Goal: Task Accomplishment & Management: Complete application form

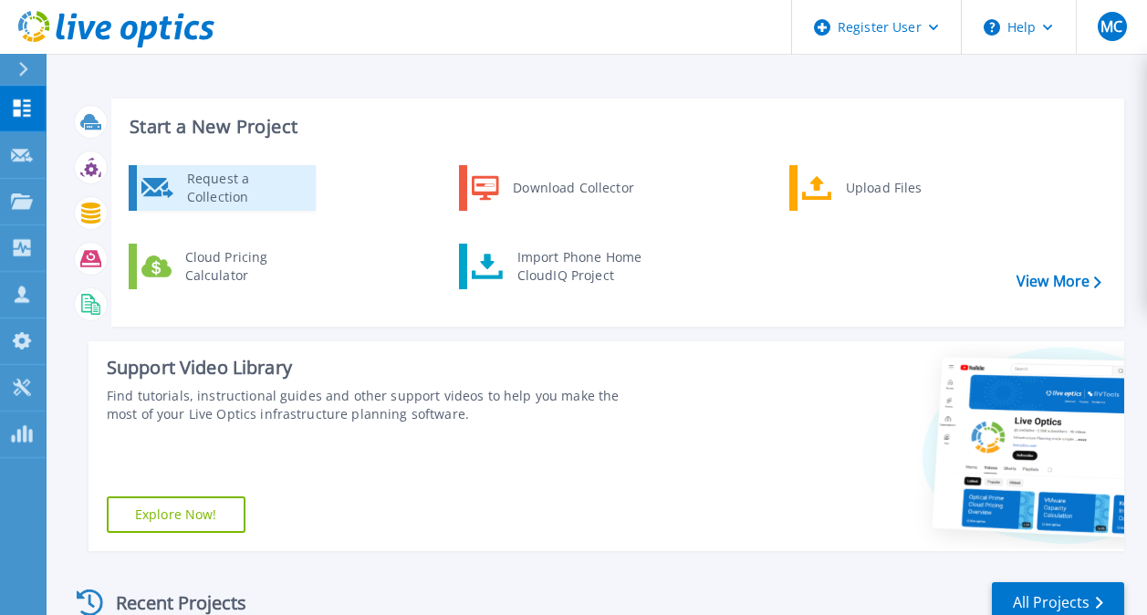
click at [213, 181] on div "Request a Collection" at bounding box center [244, 188] width 133 height 37
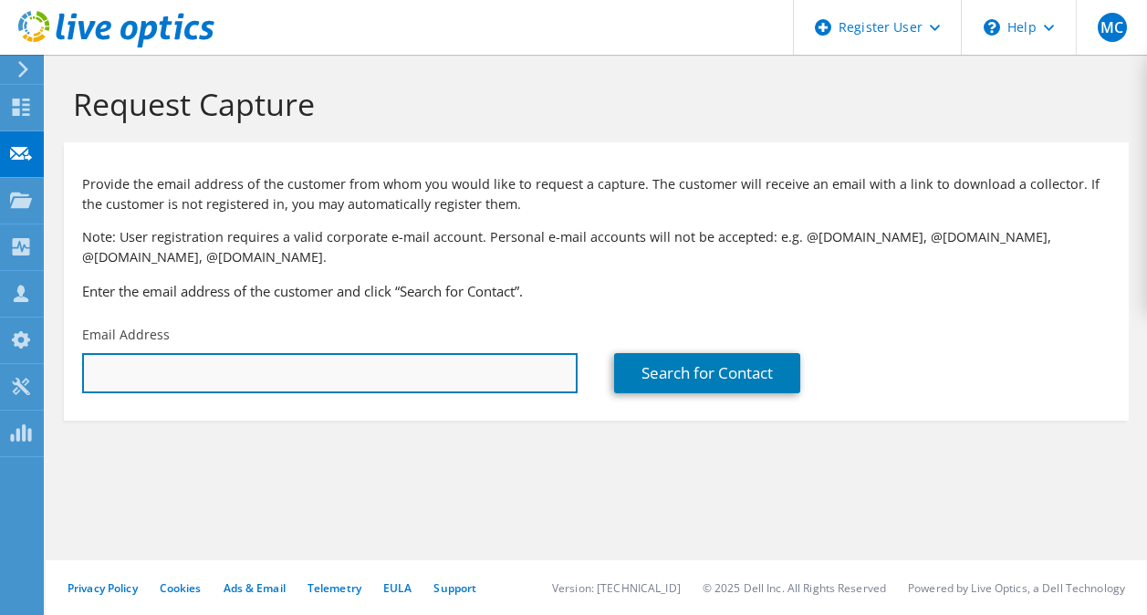
click at [502, 386] on input "text" at bounding box center [330, 373] width 496 height 40
click at [483, 378] on input "chad" at bounding box center [330, 373] width 496 height 40
paste input ".snow@zelis.com"
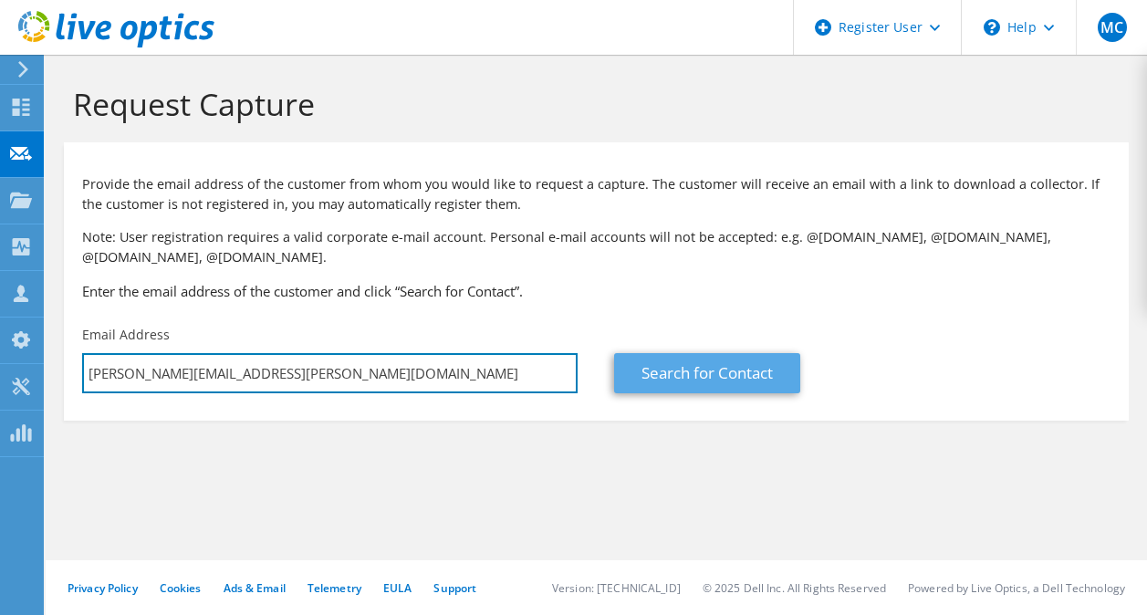
type input "[PERSON_NAME][EMAIL_ADDRESS][PERSON_NAME][DOMAIN_NAME]"
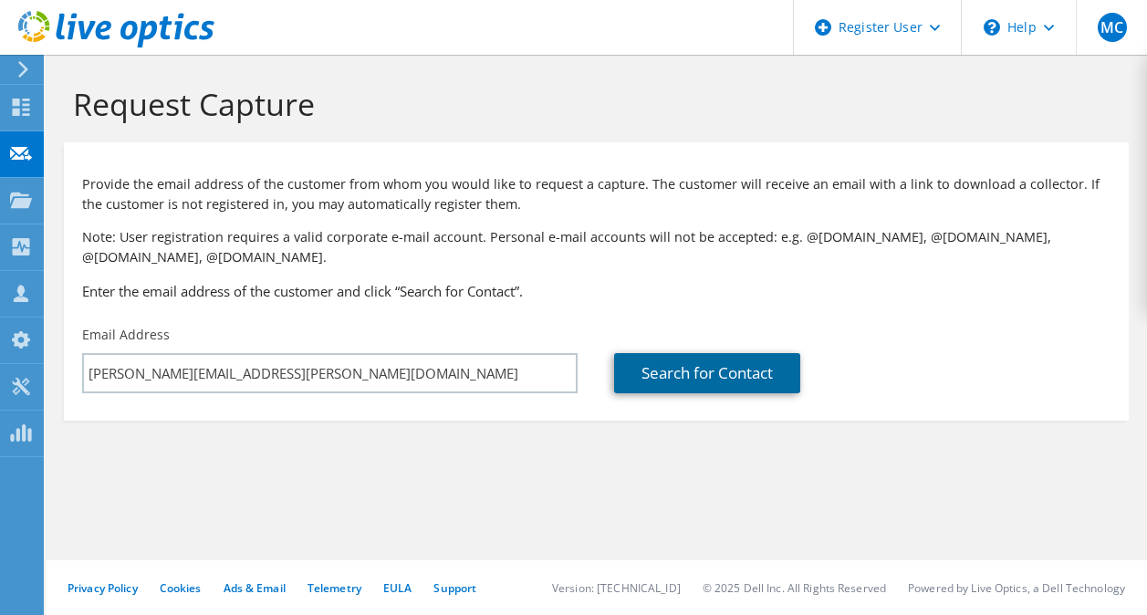
click at [680, 369] on link "Search for Contact" at bounding box center [707, 373] width 186 height 40
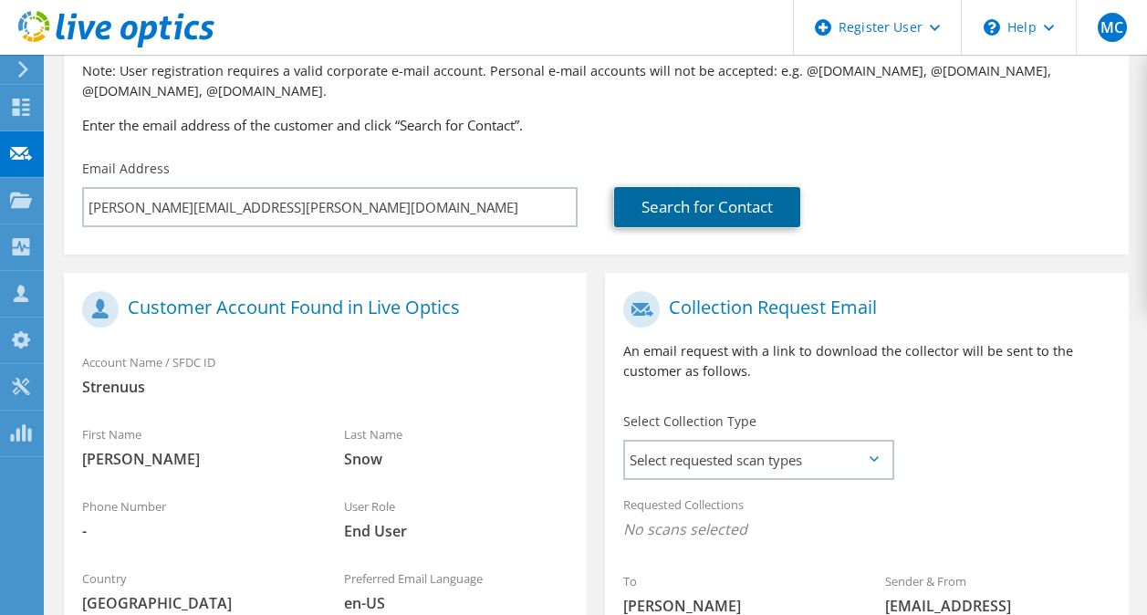
scroll to position [167, 0]
click at [689, 462] on span "Select requested scan types" at bounding box center [758, 459] width 266 height 37
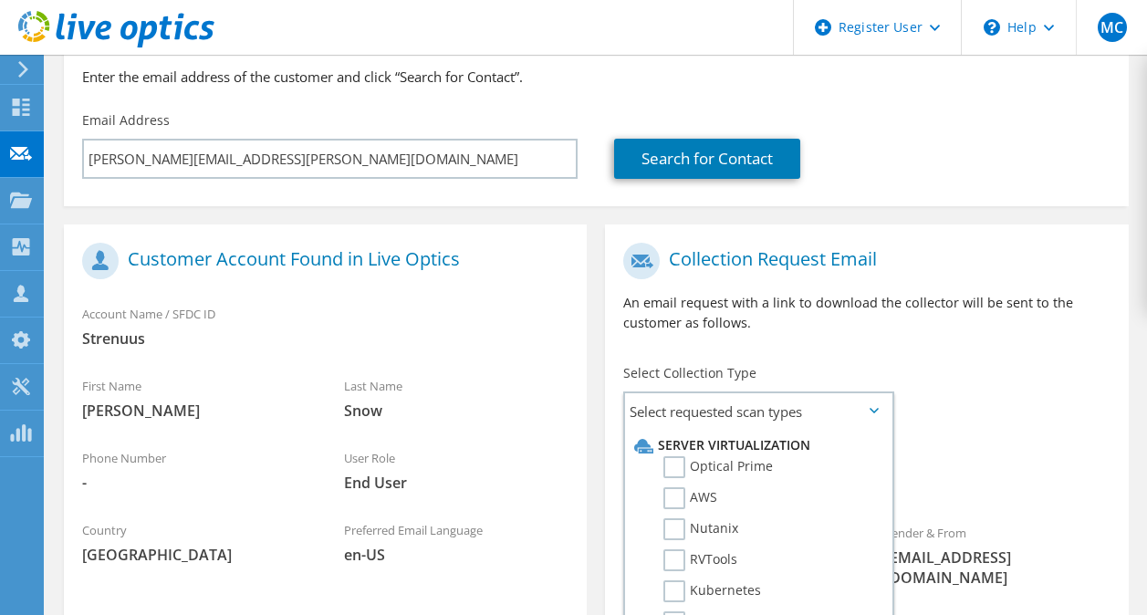
scroll to position [215, 0]
click at [596, 490] on div "Collection Request Email An email request with a link to download the collector…" at bounding box center [866, 523] width 541 height 598
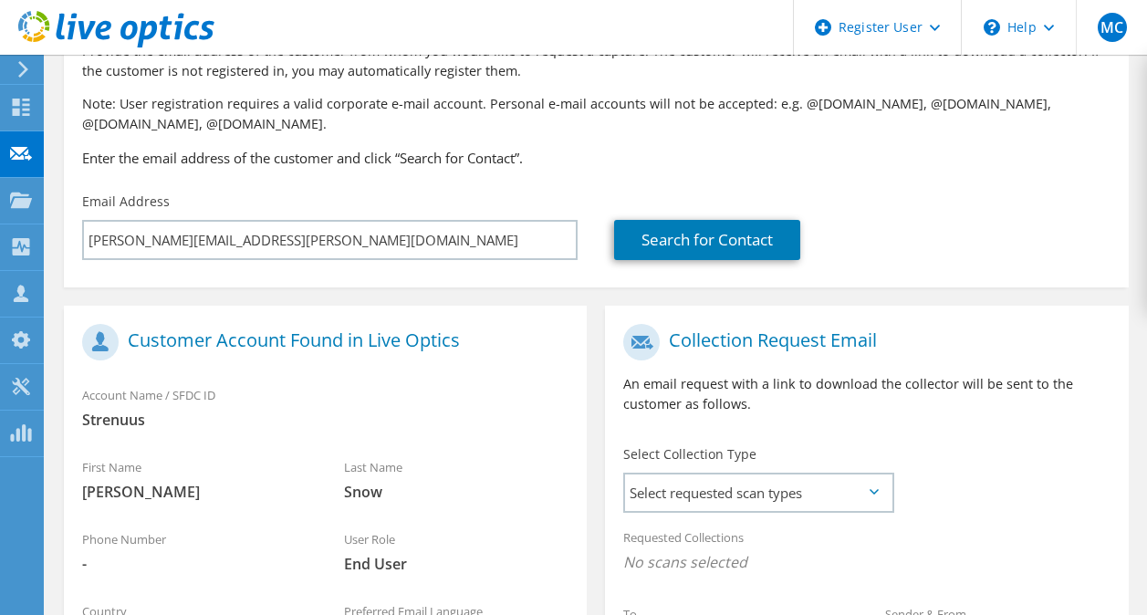
scroll to position [134, 0]
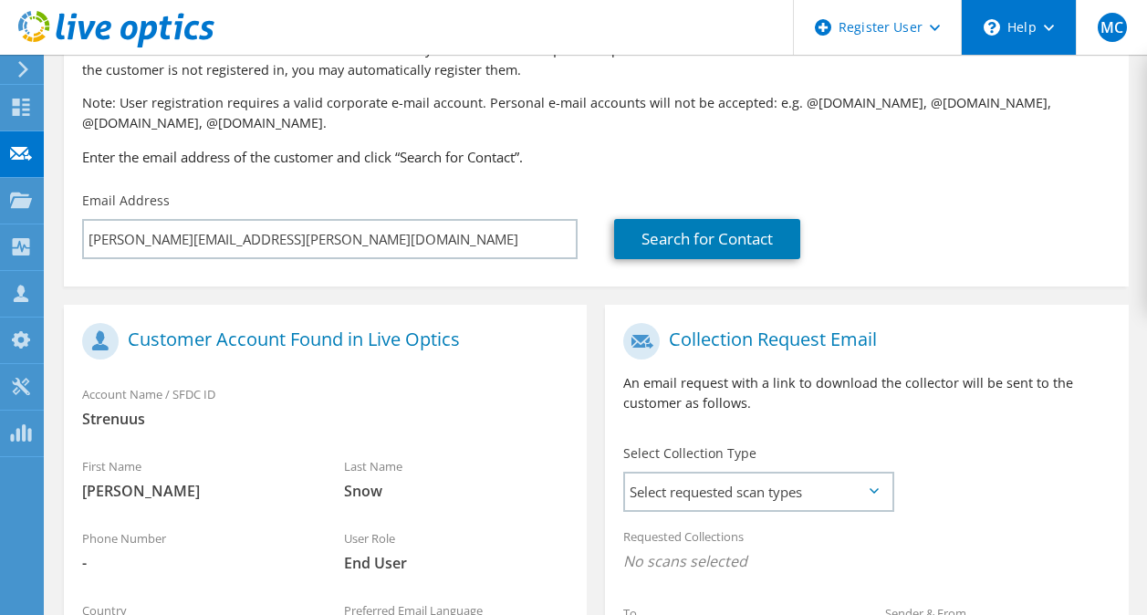
click at [1046, 33] on div "\n Help" at bounding box center [1018, 27] width 115 height 55
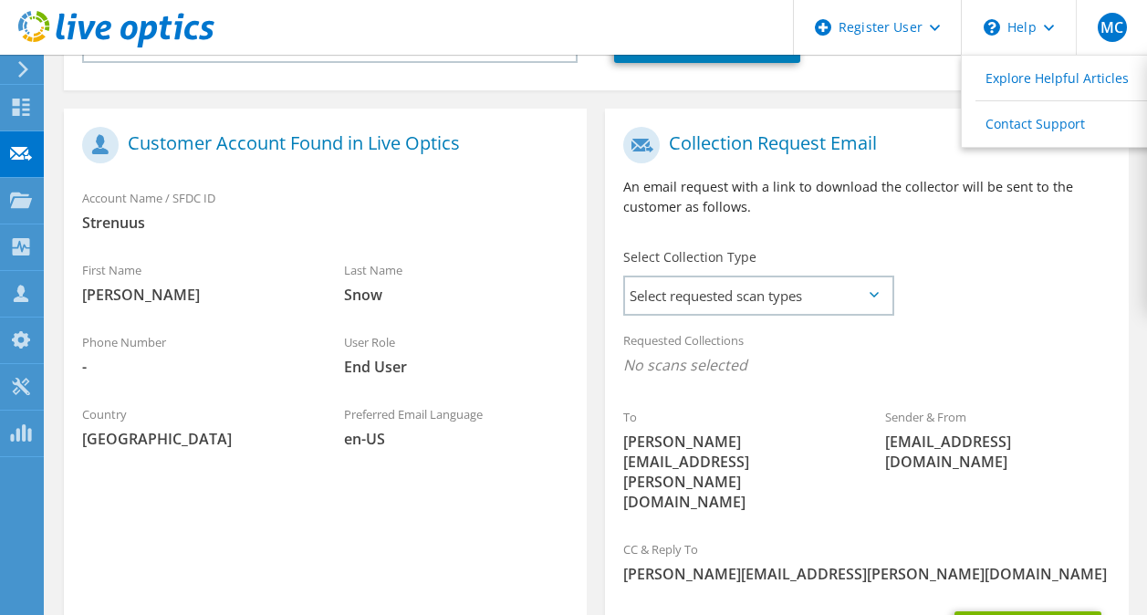
scroll to position [331, 0]
click at [680, 305] on span "Select requested scan types" at bounding box center [758, 295] width 266 height 37
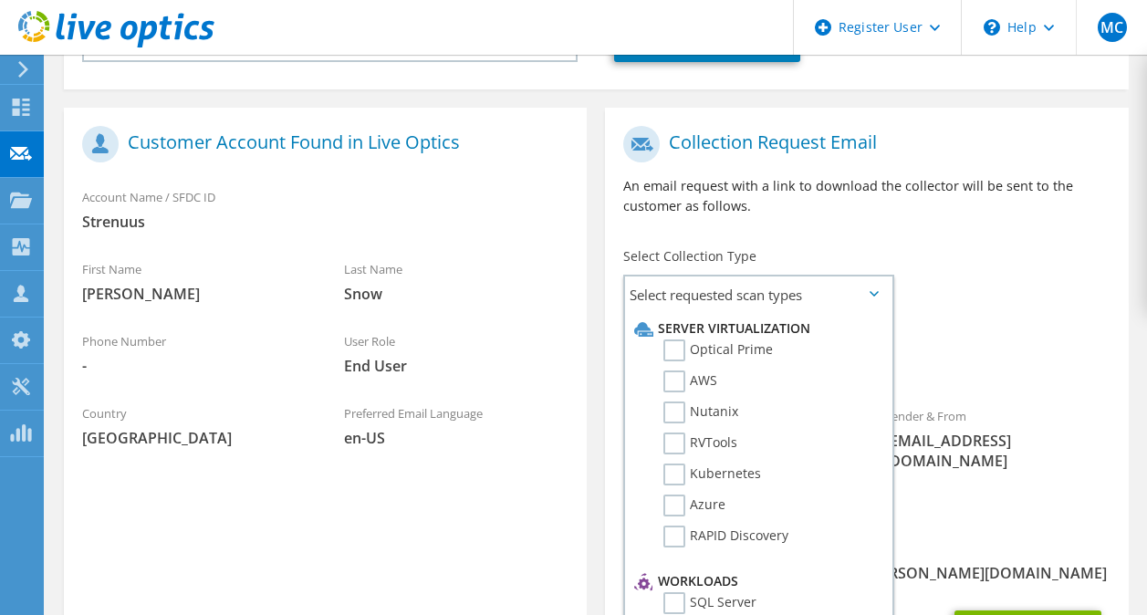
click at [594, 431] on div "Register Customer The customer does not have a Live Optics account. Please fill…" at bounding box center [325, 407] width 541 height 598
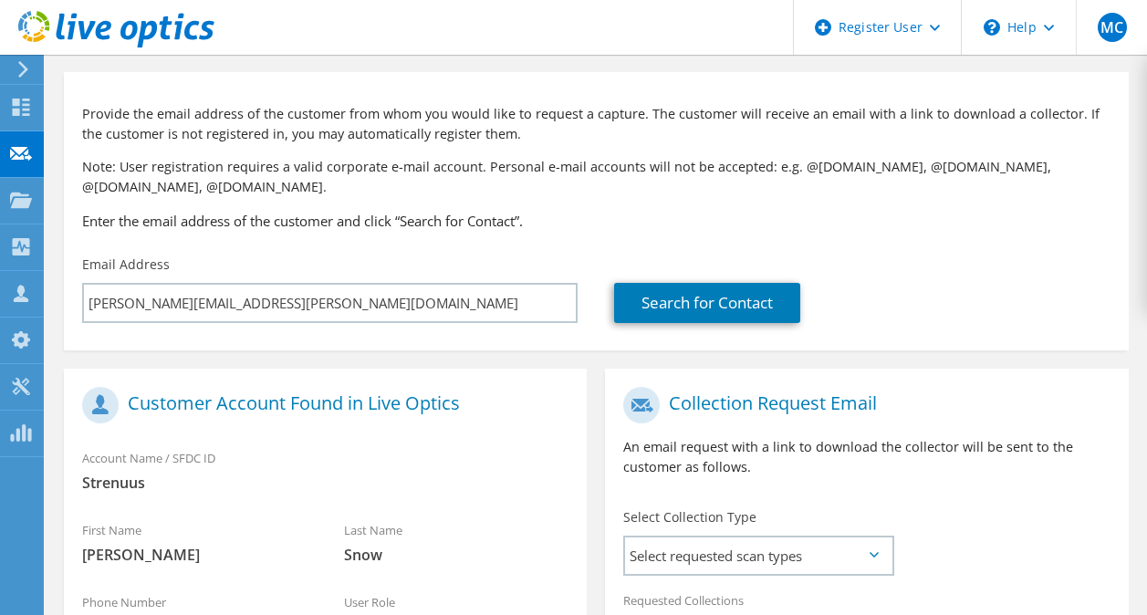
scroll to position [0, 0]
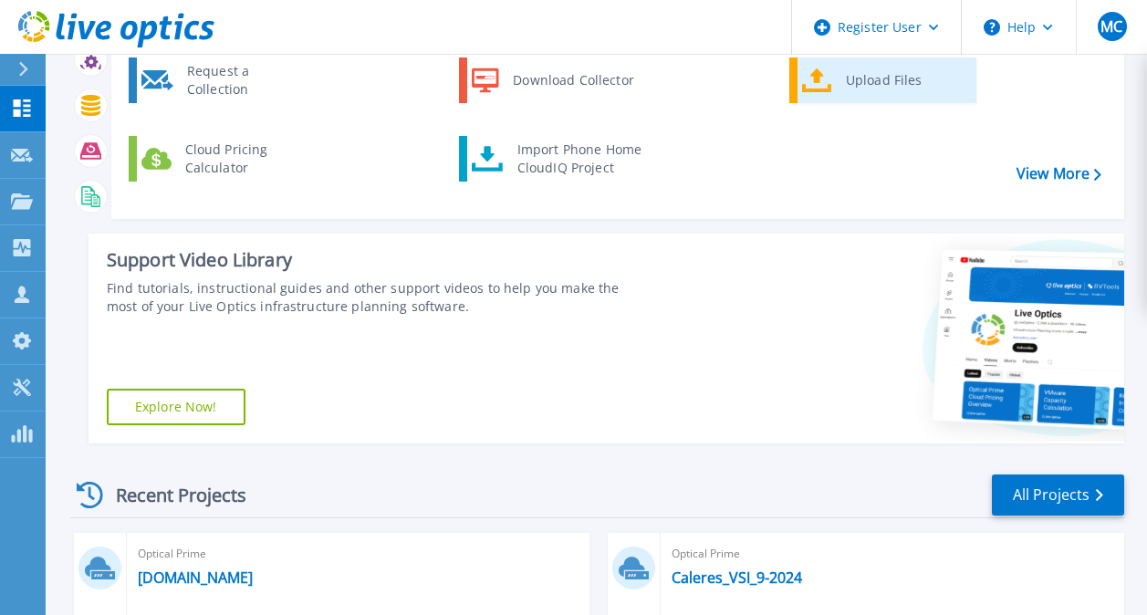
scroll to position [114, 0]
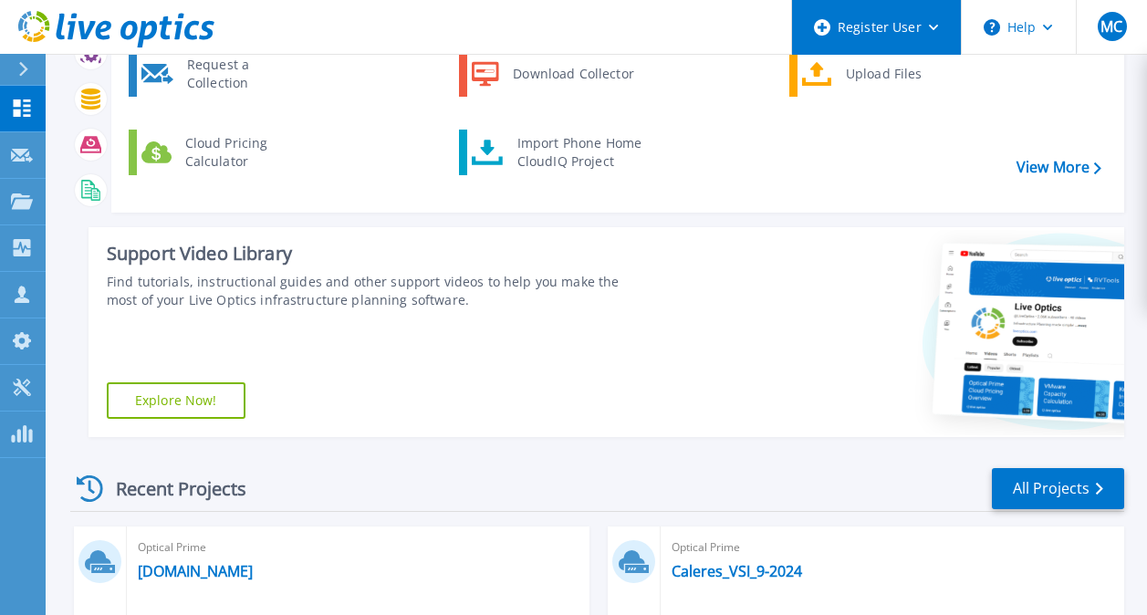
click at [909, 19] on div "Register User" at bounding box center [876, 27] width 169 height 55
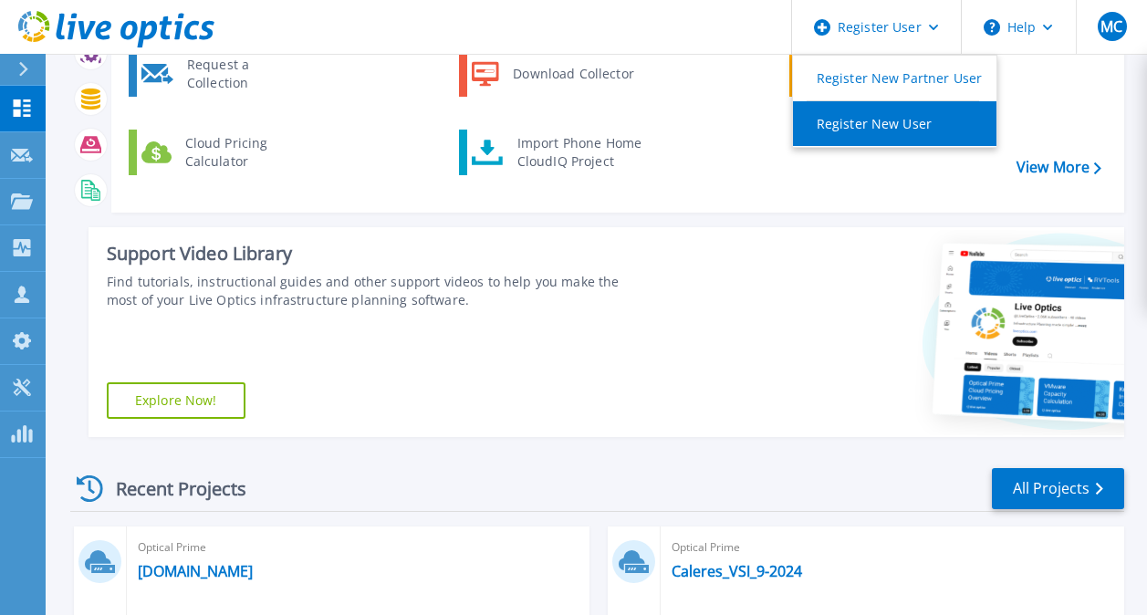
click at [904, 122] on link "Register New User" at bounding box center [895, 123] width 204 height 45
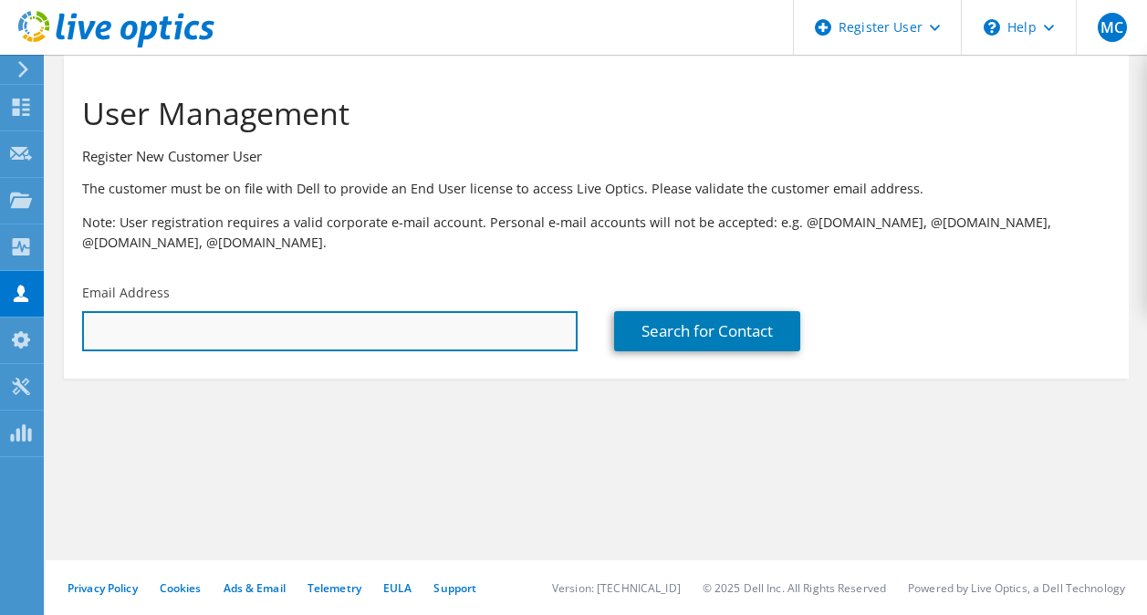
click at [398, 332] on input "text" at bounding box center [330, 331] width 496 height 40
paste input "[PERSON_NAME][EMAIL_ADDRESS][PERSON_NAME][DOMAIN_NAME]"
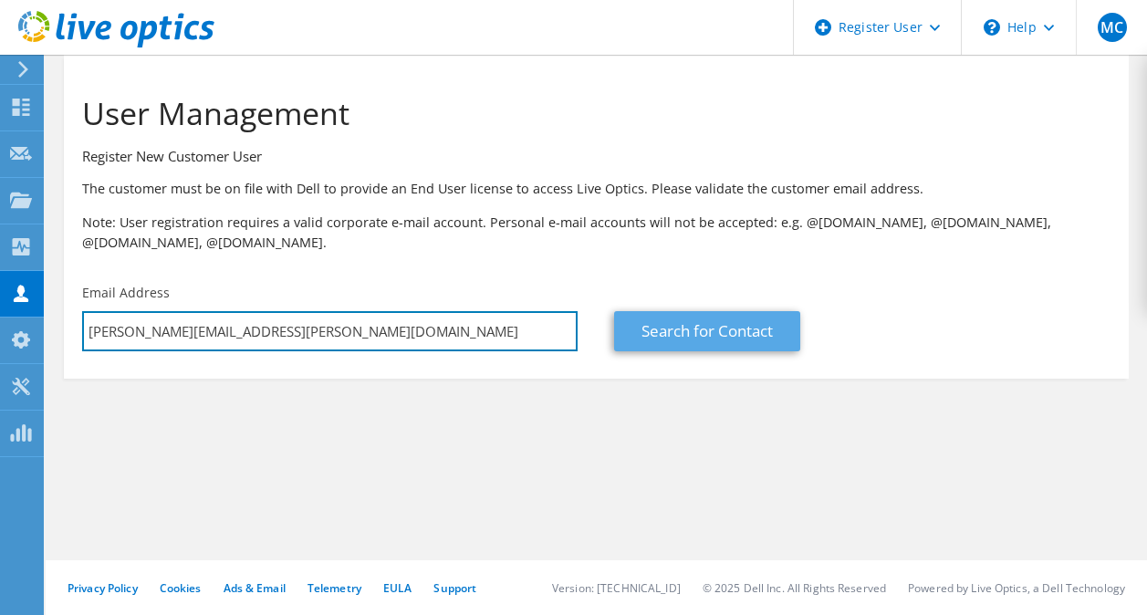
type input "[PERSON_NAME][EMAIL_ADDRESS][PERSON_NAME][DOMAIN_NAME]"
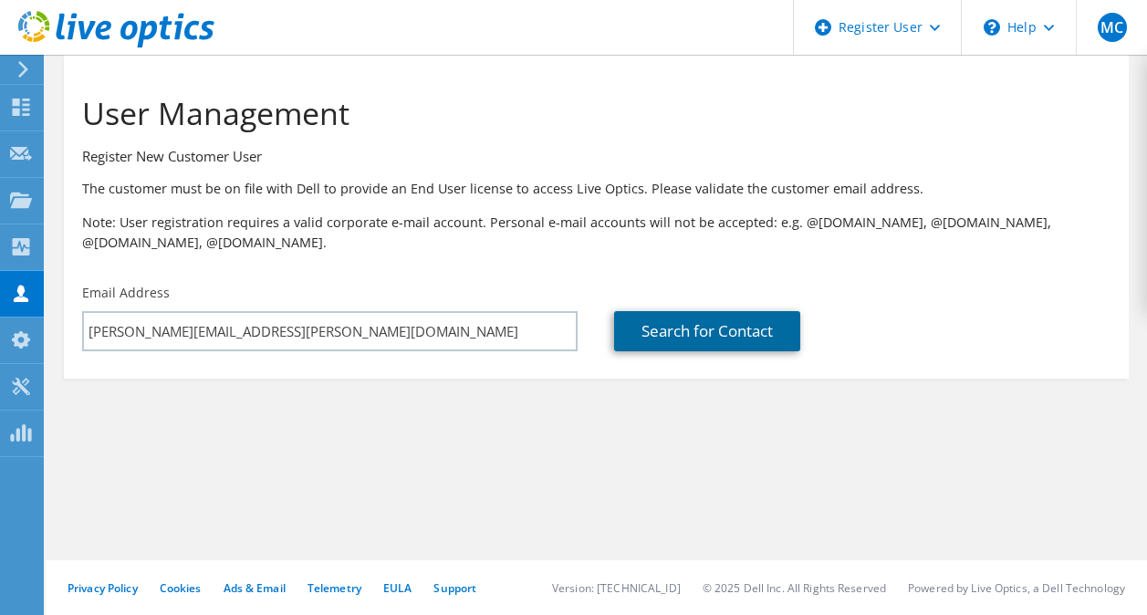
click at [693, 336] on link "Search for Contact" at bounding box center [707, 331] width 186 height 40
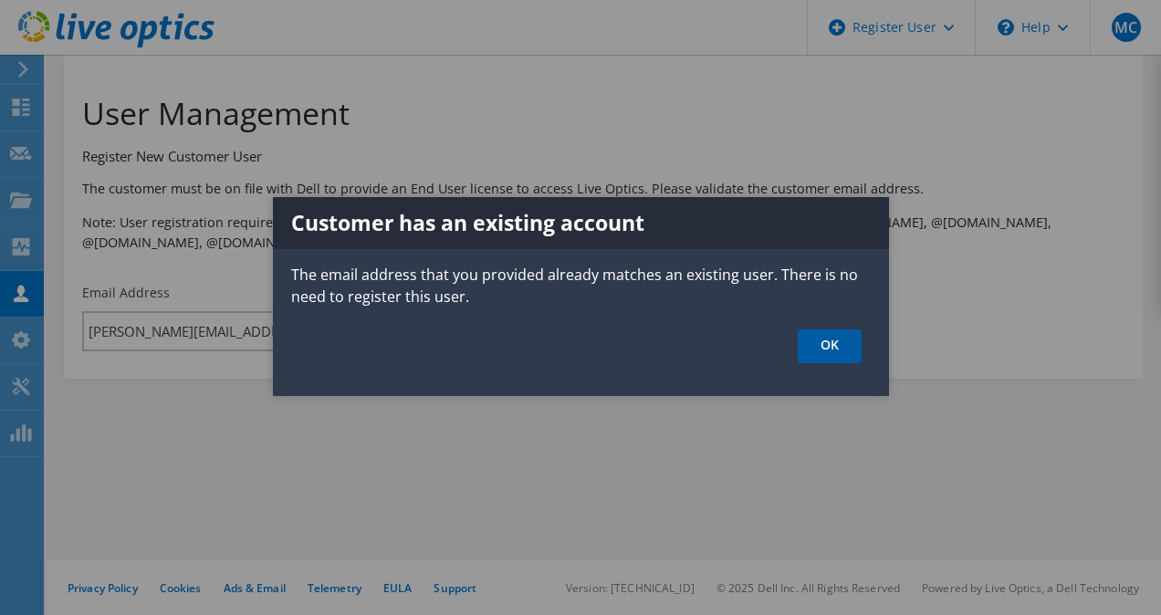
click at [826, 344] on link "OK" at bounding box center [830, 346] width 64 height 34
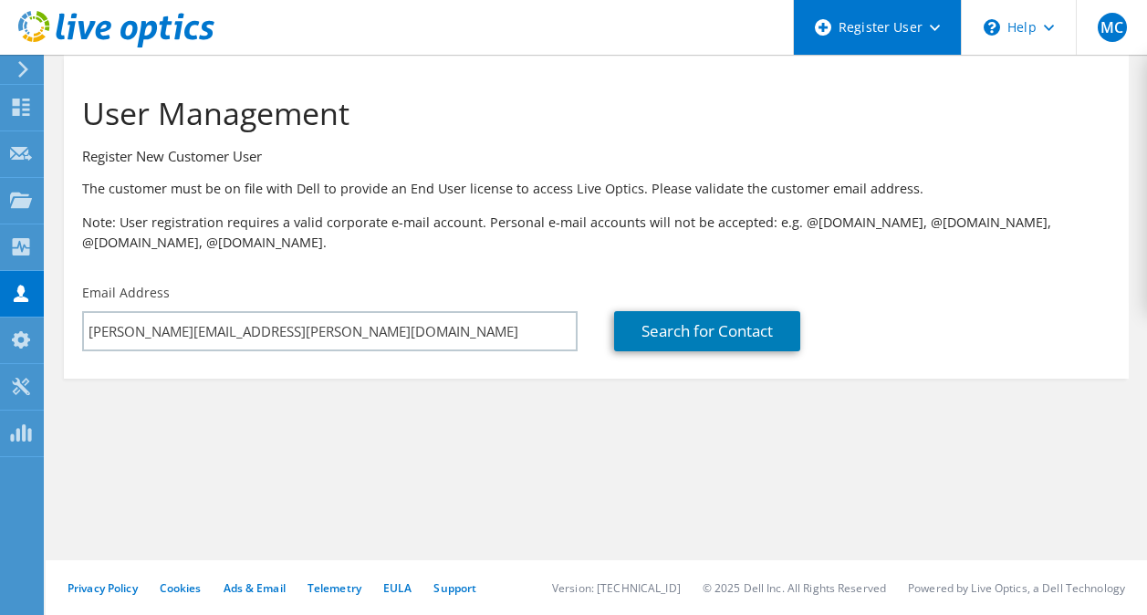
click at [890, 32] on div "Register User" at bounding box center [877, 27] width 168 height 55
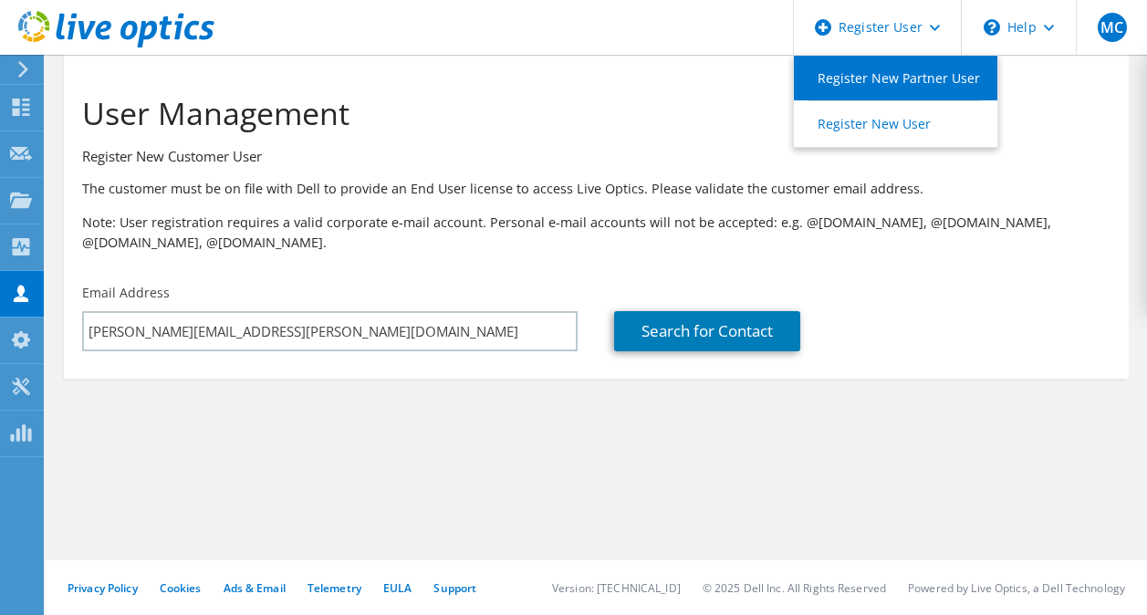
click at [896, 69] on link "Register New Partner User" at bounding box center [896, 78] width 204 height 45
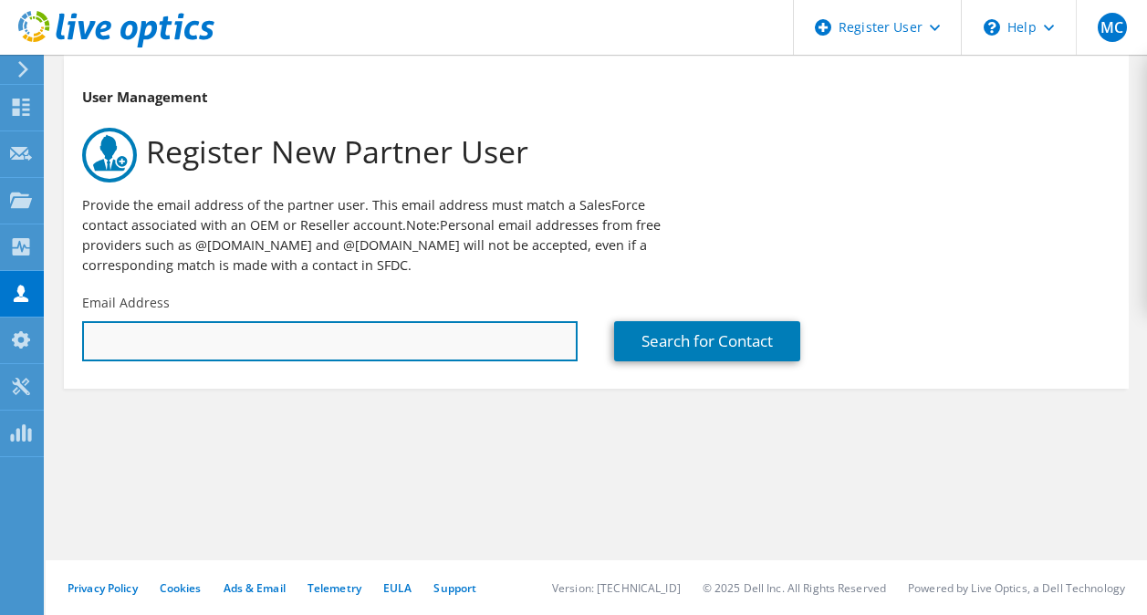
click at [443, 333] on input "text" at bounding box center [330, 341] width 496 height 40
paste input "chad.snow@zelis.com"
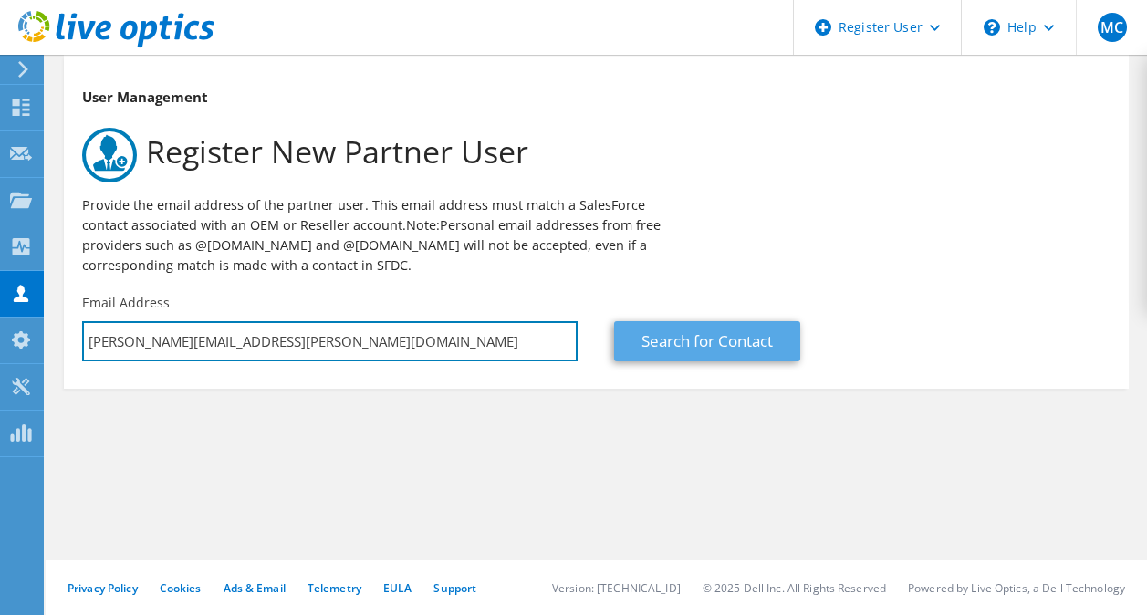
type input "chad.snow@zelis.com"
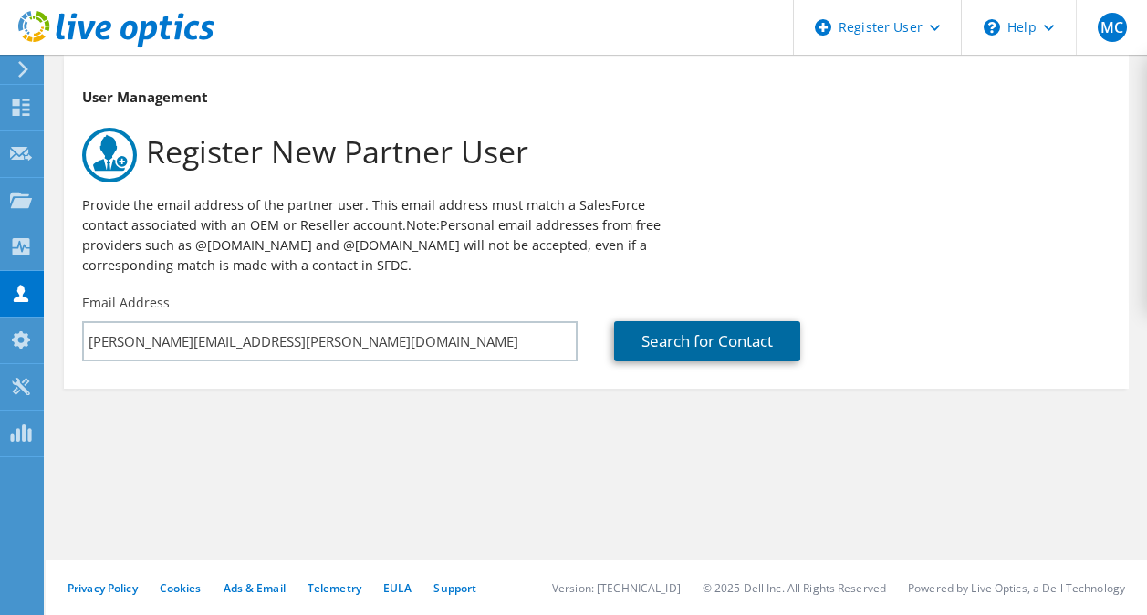
click at [652, 339] on link "Search for Contact" at bounding box center [707, 341] width 186 height 40
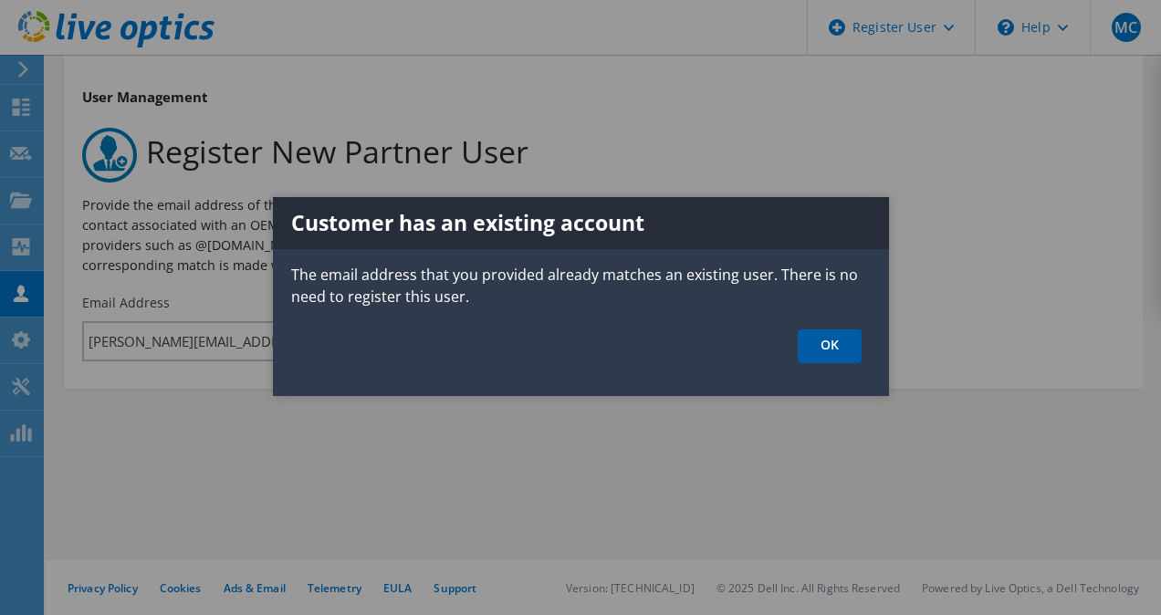
click at [829, 356] on link "OK" at bounding box center [830, 346] width 64 height 34
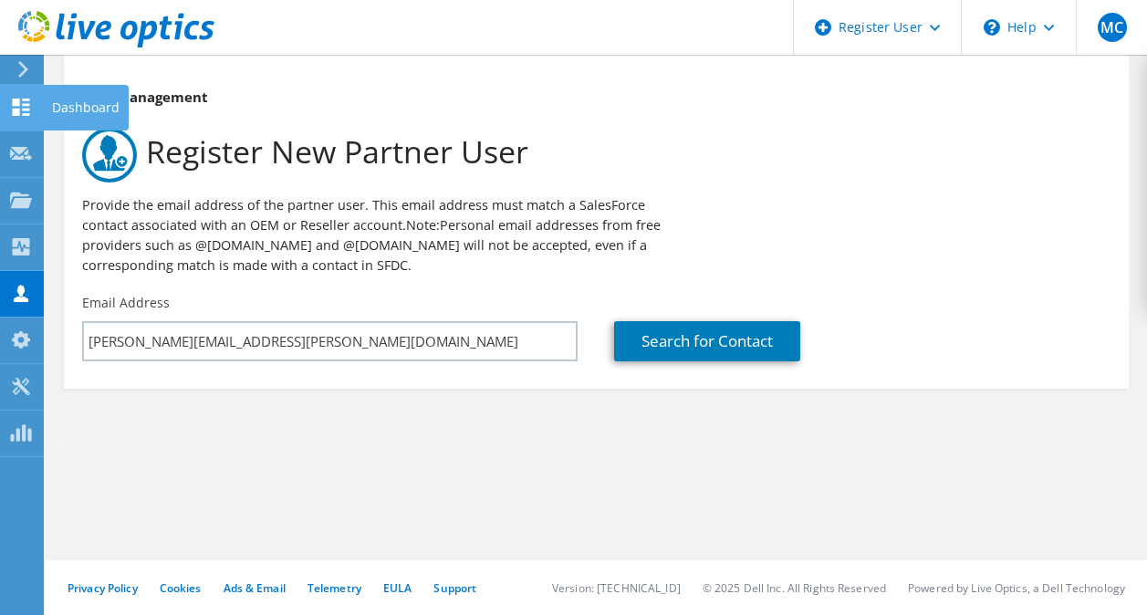
click at [16, 109] on use at bounding box center [21, 107] width 17 height 17
